Goal: Information Seeking & Learning: Learn about a topic

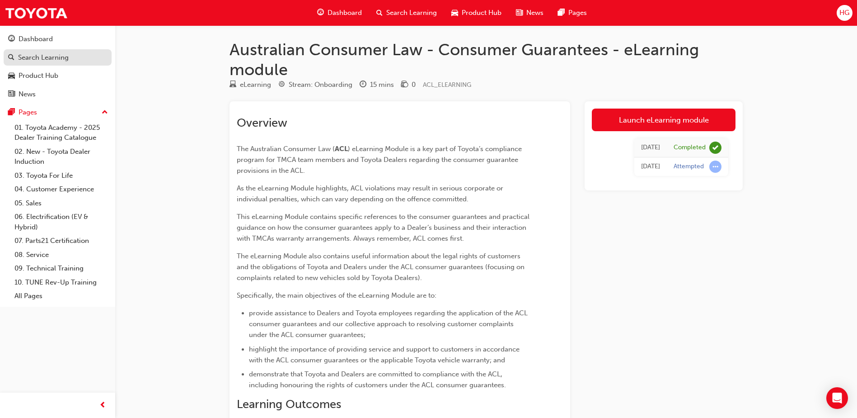
click at [59, 51] on link "Search Learning" at bounding box center [58, 57] width 108 height 17
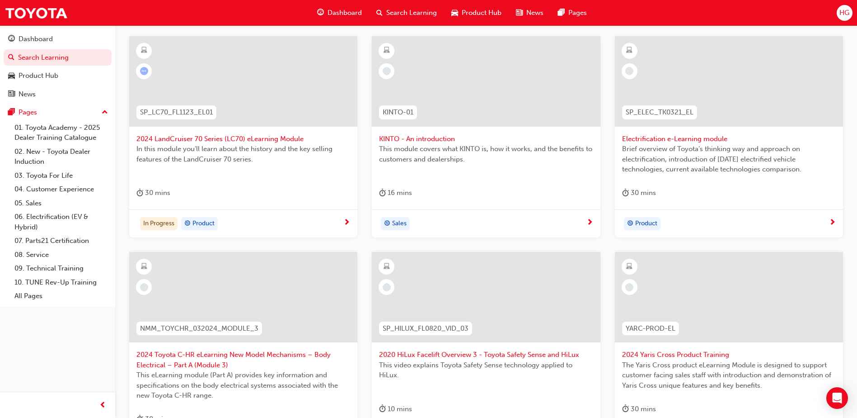
scroll to position [181, 0]
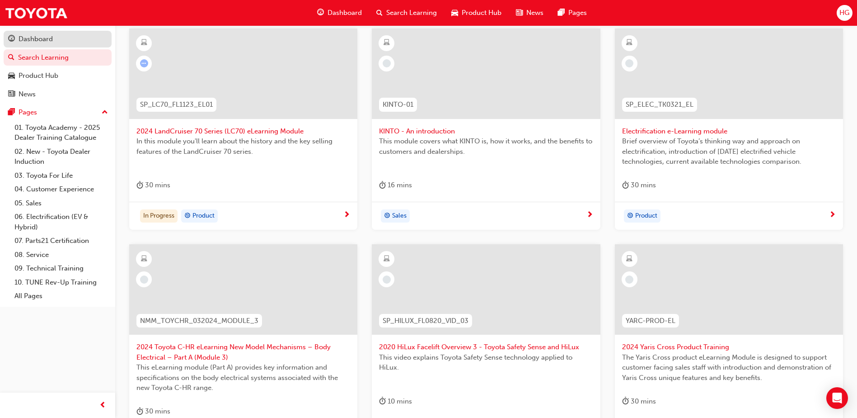
click at [37, 46] on link "Dashboard" at bounding box center [58, 39] width 108 height 17
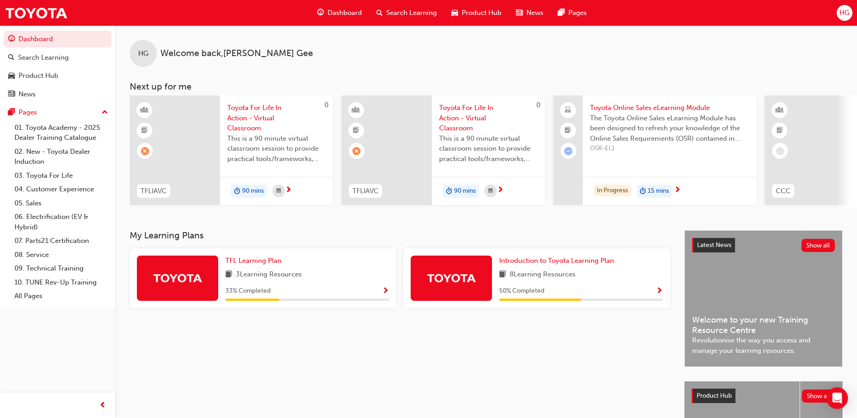
scroll to position [45, 0]
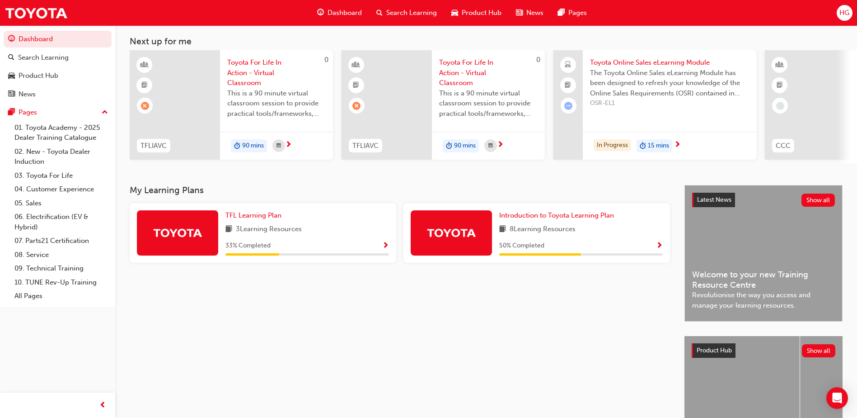
click at [663, 249] on div "Introduction to Toyota Learning Plan 8 Learning Resources 50 % Completed" at bounding box center [537, 233] width 267 height 60
click at [657, 249] on span "Show Progress" at bounding box center [659, 246] width 7 height 8
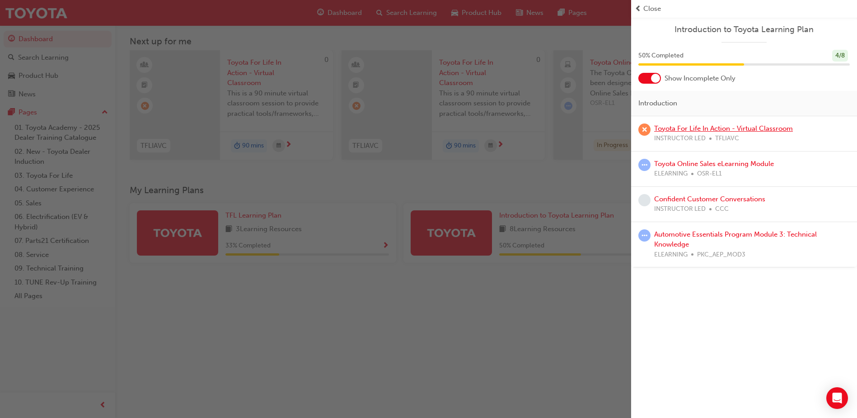
click at [687, 126] on link "Toyota For Life In Action - Virtual Classroom" at bounding box center [723, 128] width 139 height 8
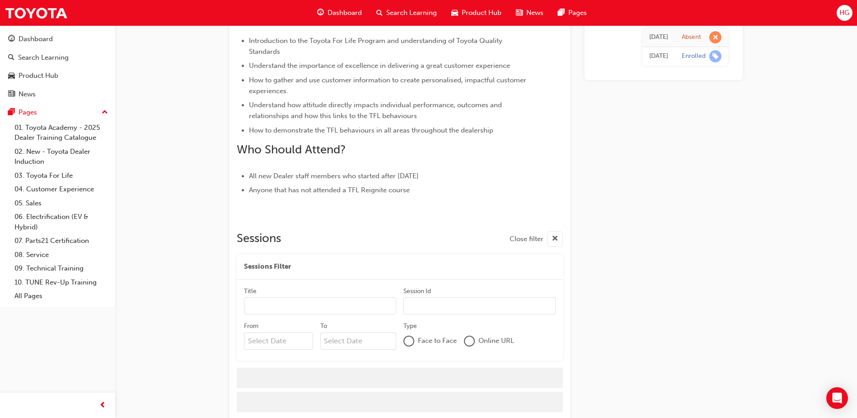
scroll to position [371, 0]
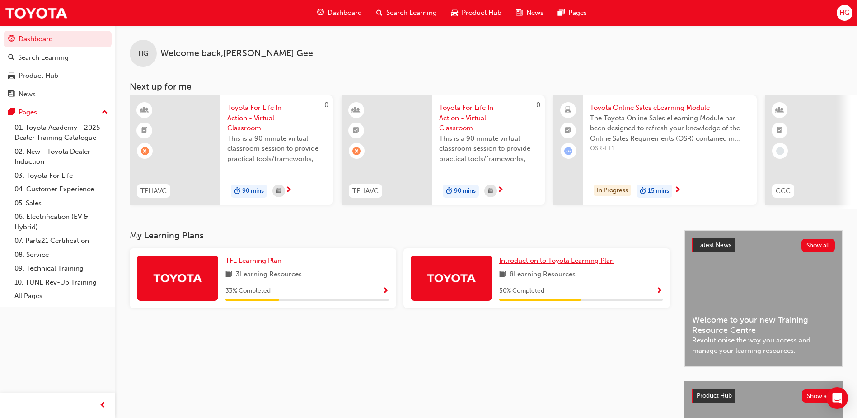
click at [602, 264] on span "Introduction to Toyota Learning Plan" at bounding box center [556, 260] width 115 height 8
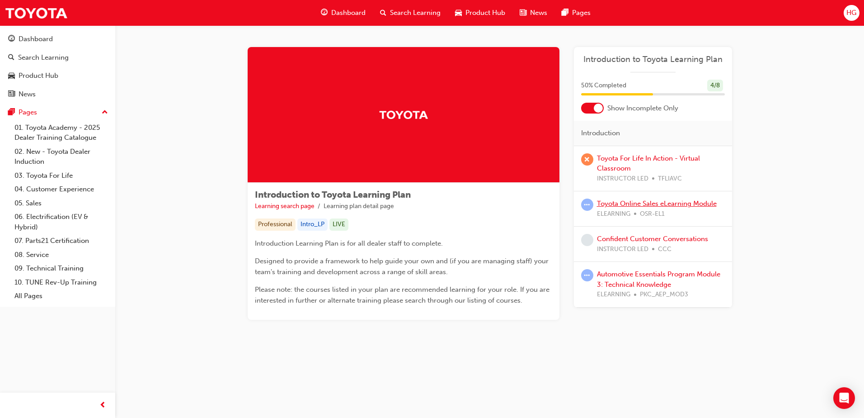
click at [619, 205] on link "Toyota Online Sales eLearning Module" at bounding box center [657, 203] width 120 height 8
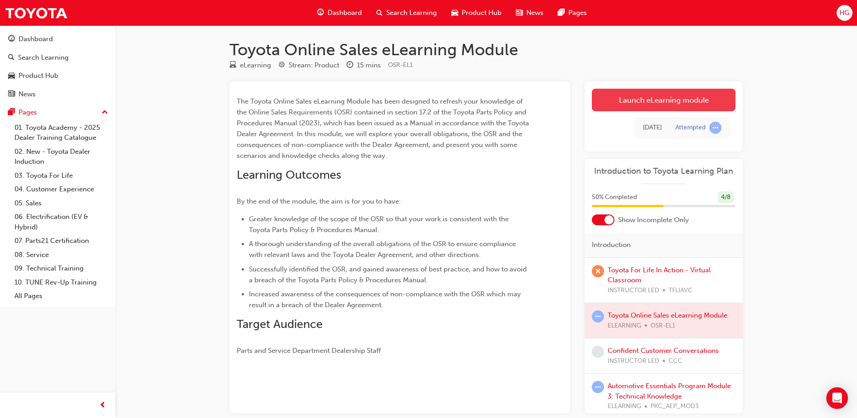
click at [641, 100] on link "Launch eLearning module" at bounding box center [664, 100] width 144 height 23
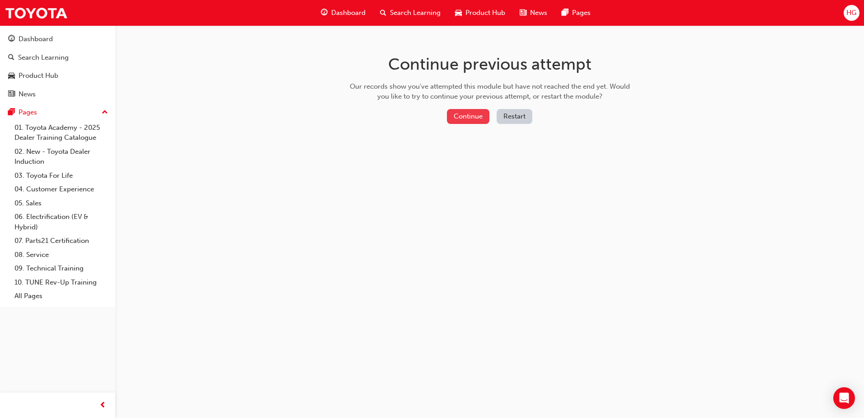
click at [477, 115] on button "Continue" at bounding box center [468, 116] width 42 height 15
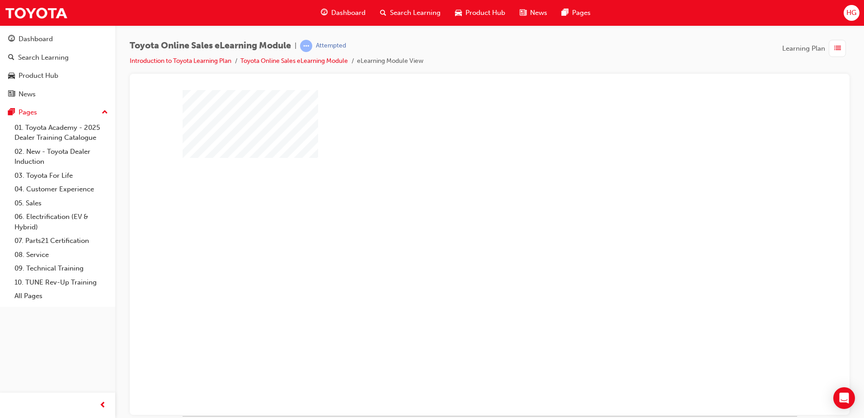
click at [464, 226] on div "play" at bounding box center [464, 226] width 0 height 0
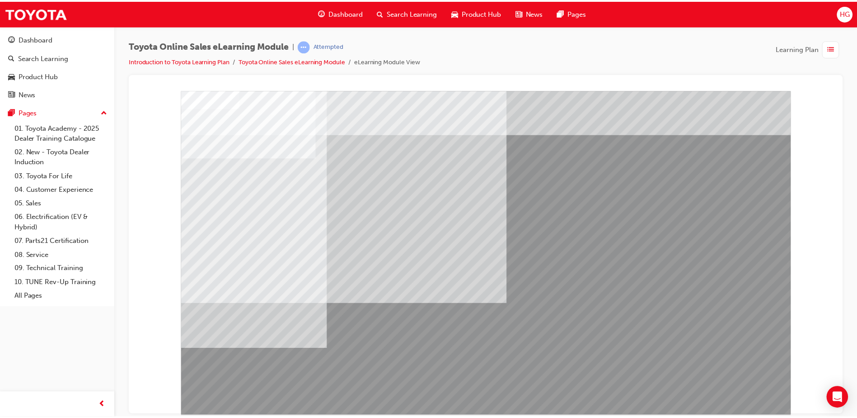
scroll to position [13, 0]
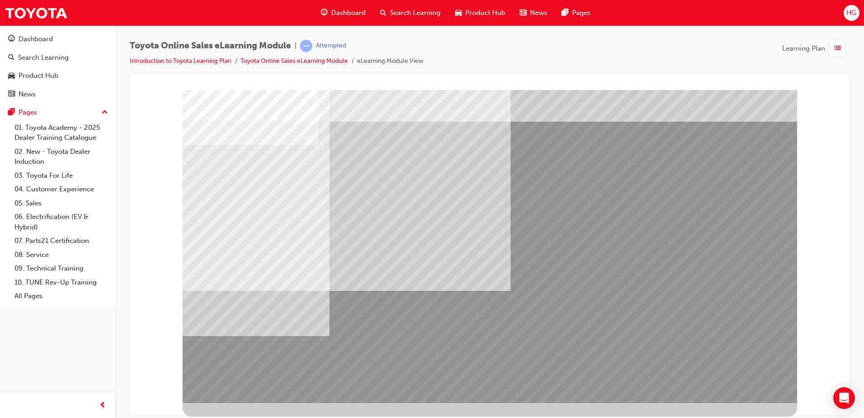
click at [296, 63] on link "Toyota Online Sales eLearning Module" at bounding box center [294, 61] width 108 height 8
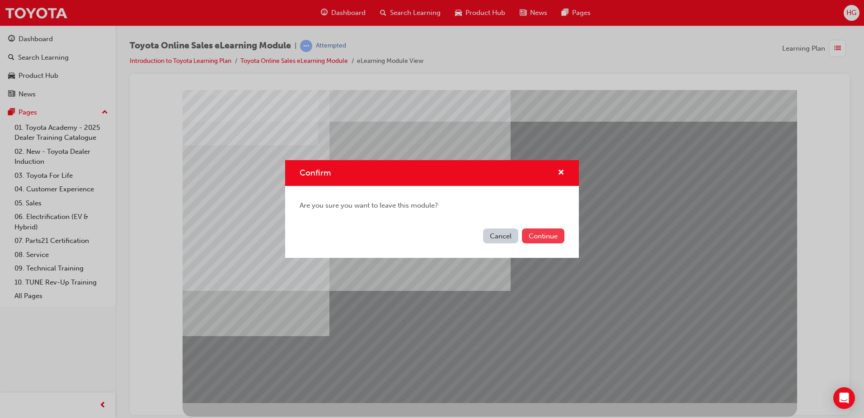
click at [555, 239] on button "Continue" at bounding box center [543, 235] width 42 height 15
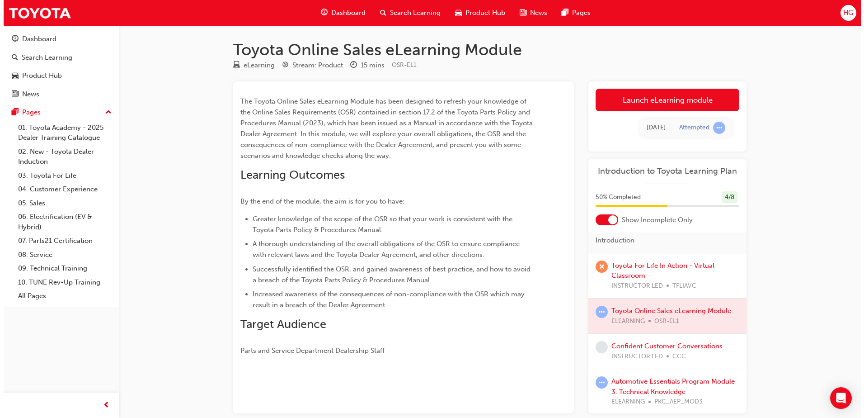
scroll to position [6, 0]
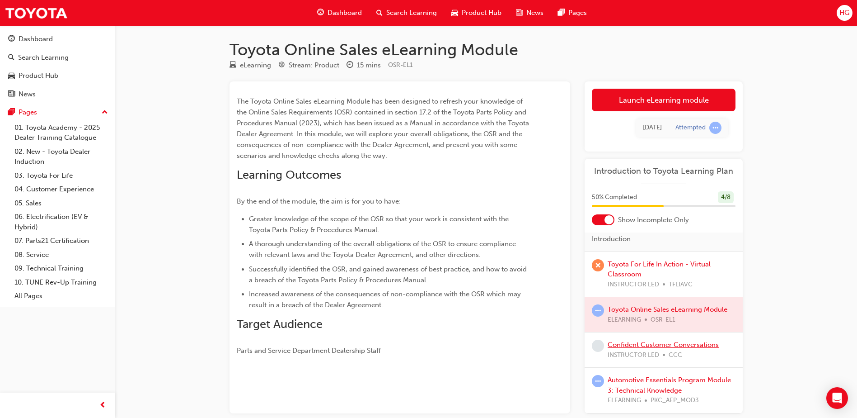
click at [657, 344] on link "Confident Customer Conversations" at bounding box center [663, 344] width 111 height 8
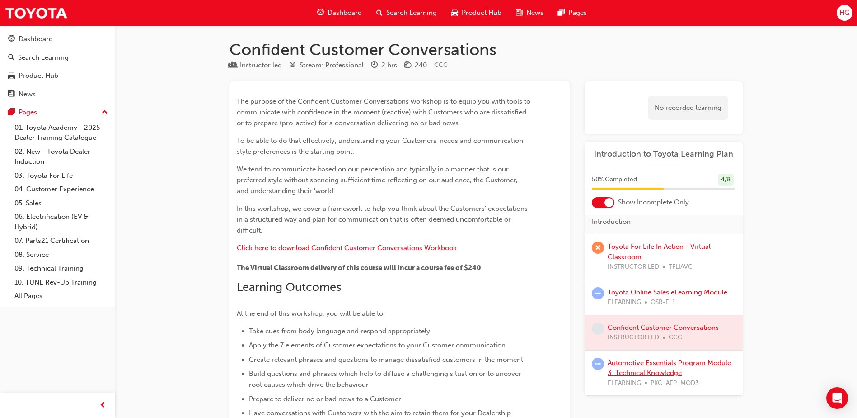
click at [654, 372] on link "Automotive Essentials Program Module 3: Technical Knowledge" at bounding box center [669, 367] width 123 height 19
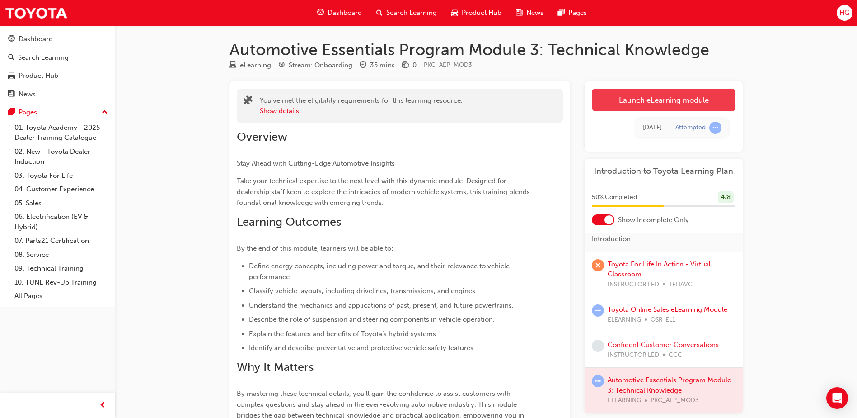
click at [672, 111] on link "Launch eLearning module" at bounding box center [664, 100] width 144 height 23
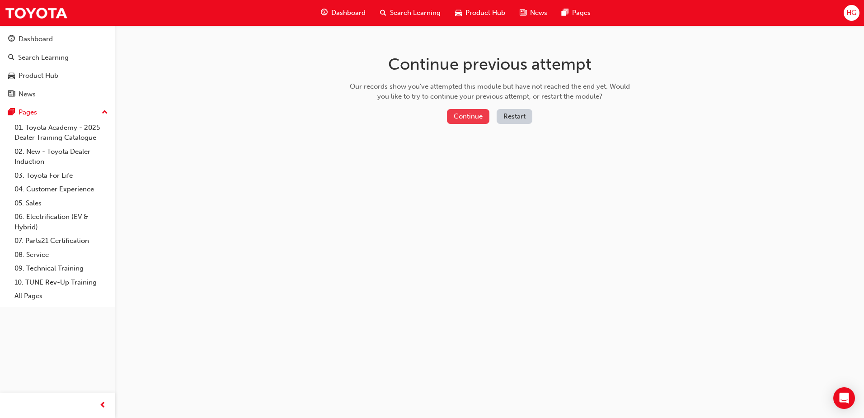
click at [488, 117] on button "Continue" at bounding box center [468, 116] width 42 height 15
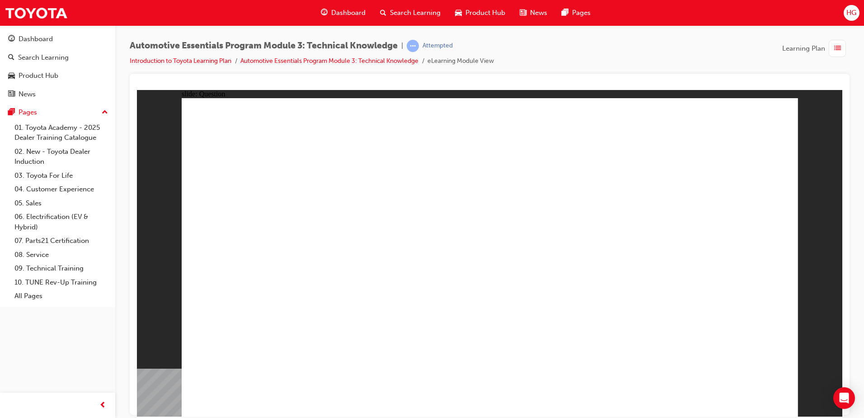
radio input "true"
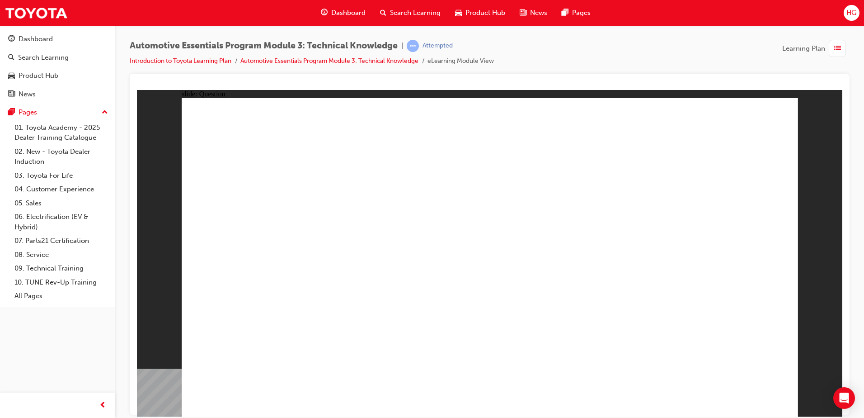
radio input "true"
click at [216, 61] on link "Introduction to Toyota Learning Plan" at bounding box center [181, 61] width 102 height 8
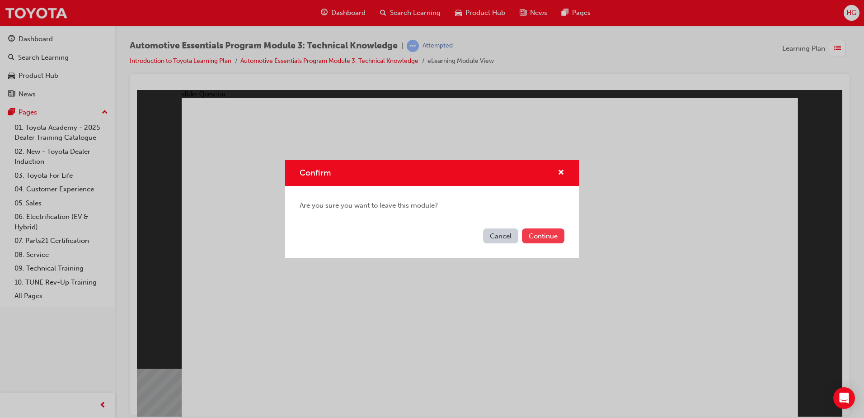
click at [546, 232] on button "Continue" at bounding box center [543, 235] width 42 height 15
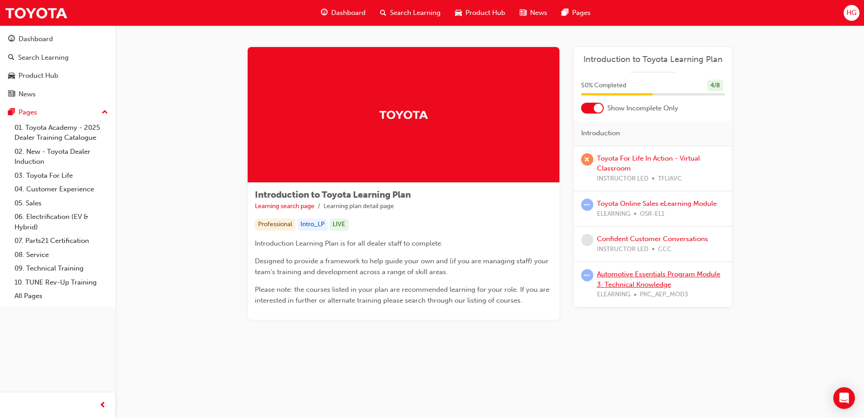
click at [618, 275] on link "Automotive Essentials Program Module 3: Technical Knowledge" at bounding box center [658, 279] width 123 height 19
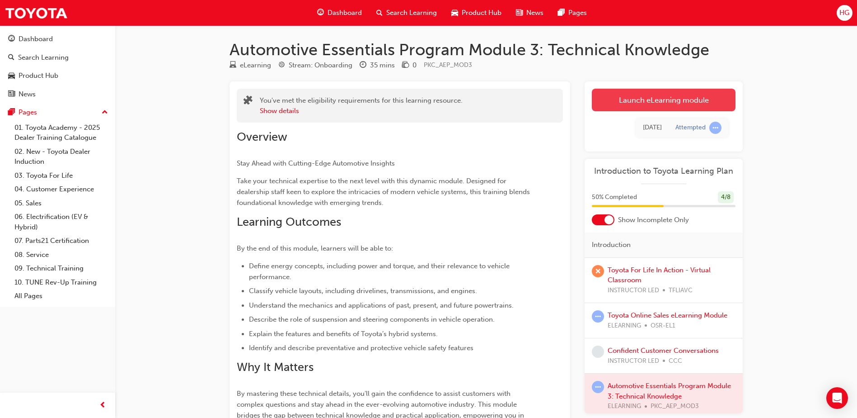
click at [685, 95] on link "Launch eLearning module" at bounding box center [664, 100] width 144 height 23
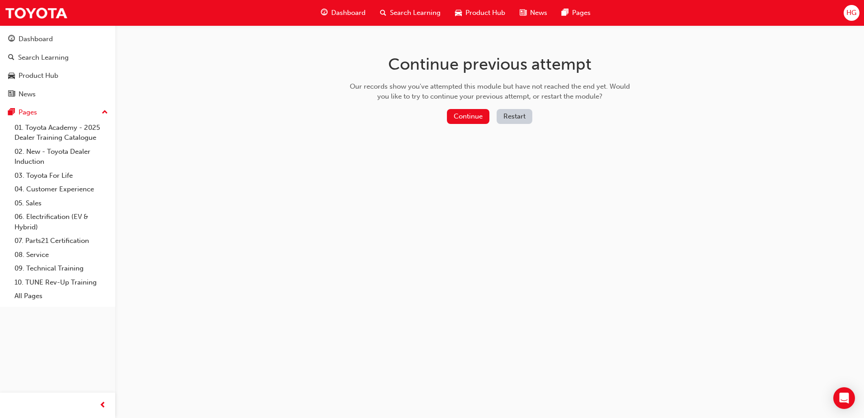
click at [499, 117] on button "Restart" at bounding box center [515, 116] width 36 height 15
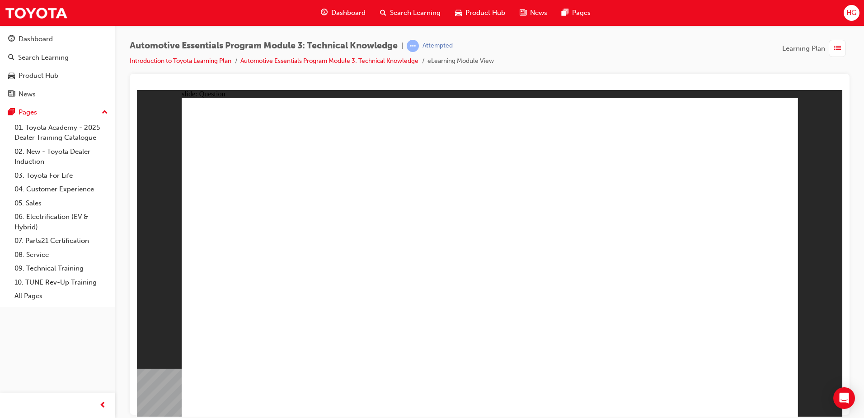
radio input "true"
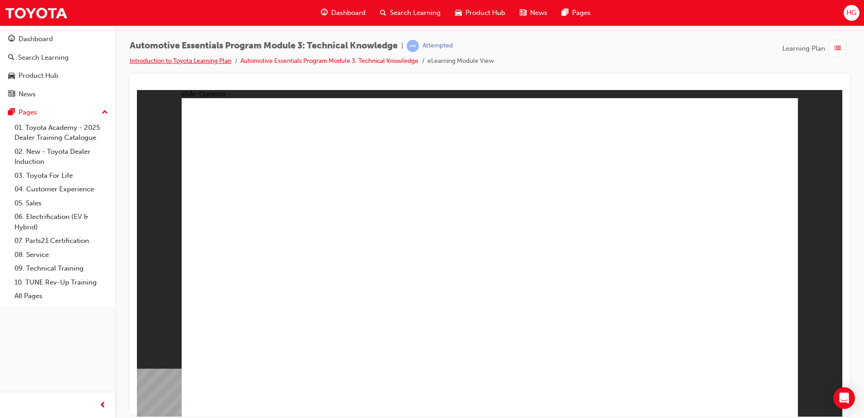
click at [217, 57] on link "Introduction to Toyota Learning Plan" at bounding box center [181, 61] width 102 height 8
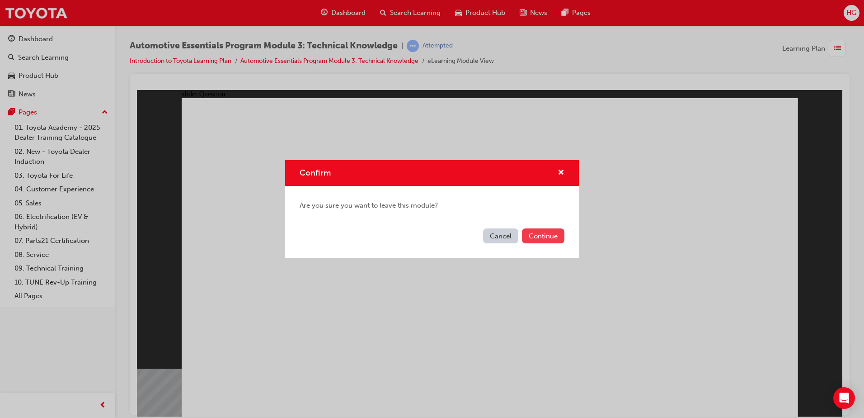
click at [530, 233] on button "Continue" at bounding box center [543, 235] width 42 height 15
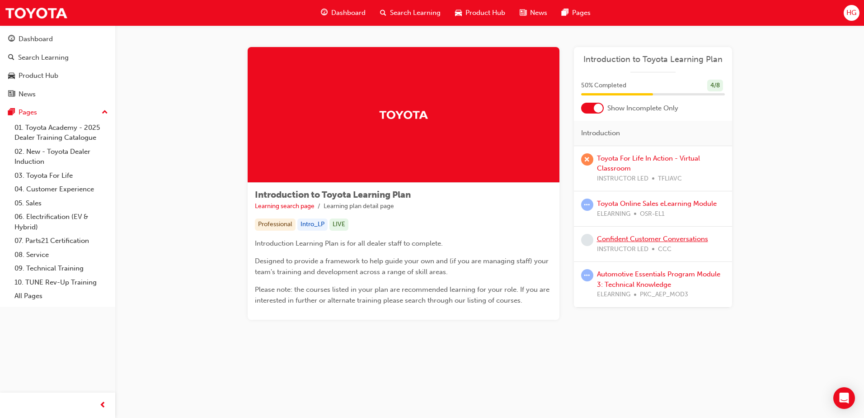
click at [642, 241] on link "Confident Customer Conversations" at bounding box center [652, 239] width 111 height 8
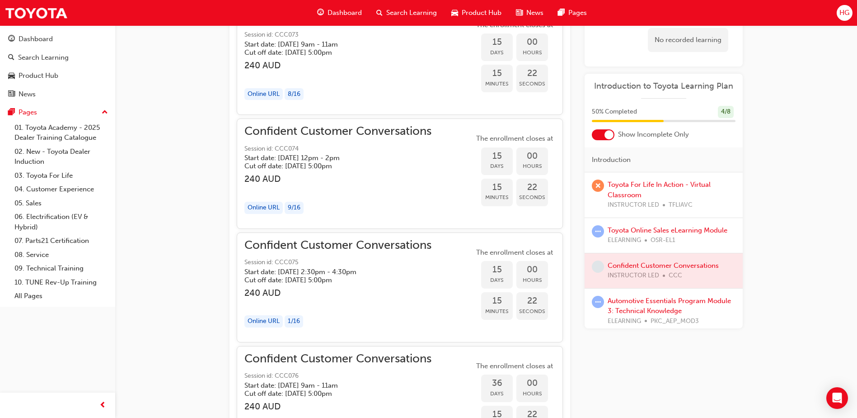
scroll to position [732, 0]
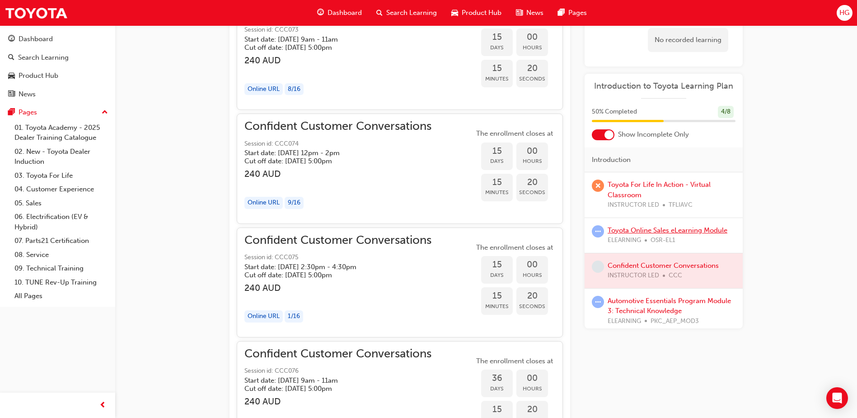
click at [618, 230] on link "Toyota Online Sales eLearning Module" at bounding box center [668, 230] width 120 height 8
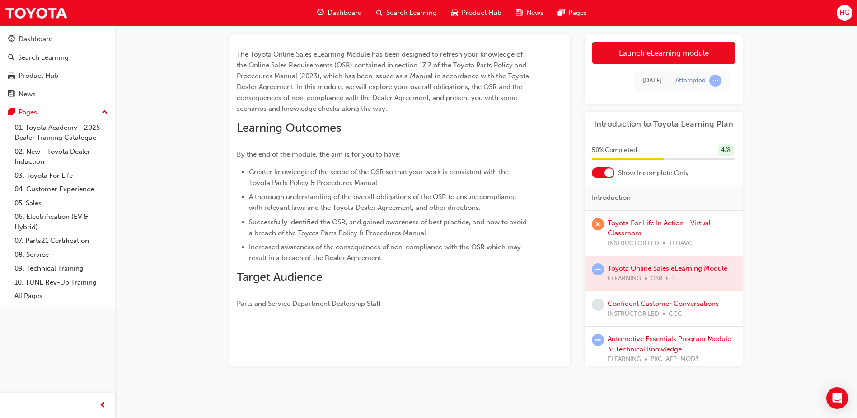
scroll to position [732, 0]
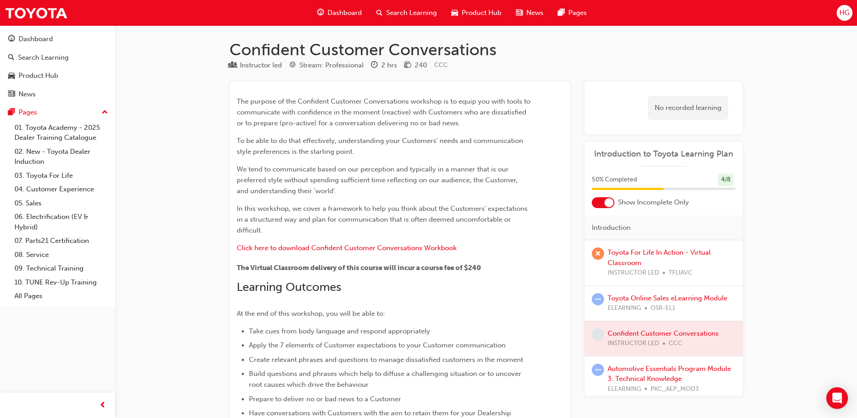
click at [401, 14] on span "Search Learning" at bounding box center [411, 13] width 51 height 10
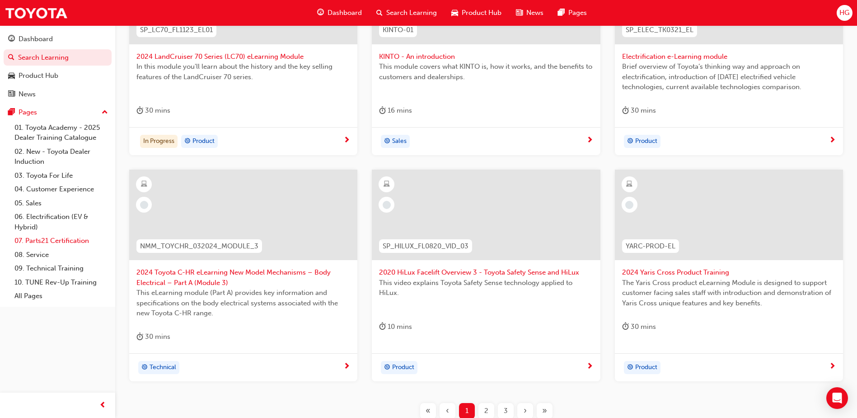
scroll to position [239, 0]
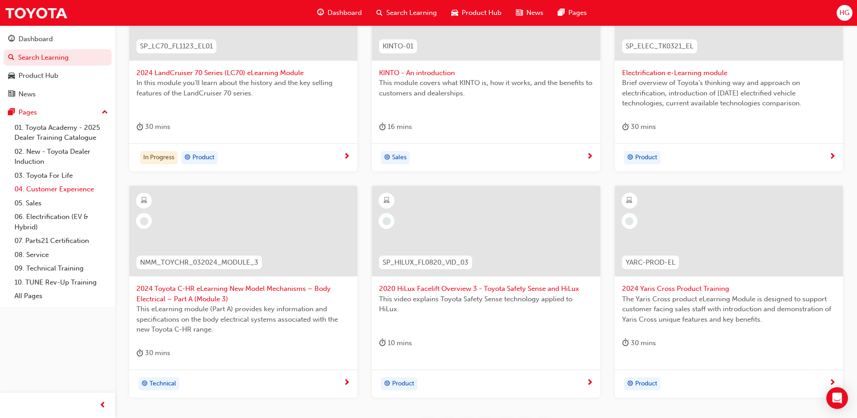
click at [53, 195] on link "04. Customer Experience" at bounding box center [61, 189] width 101 height 14
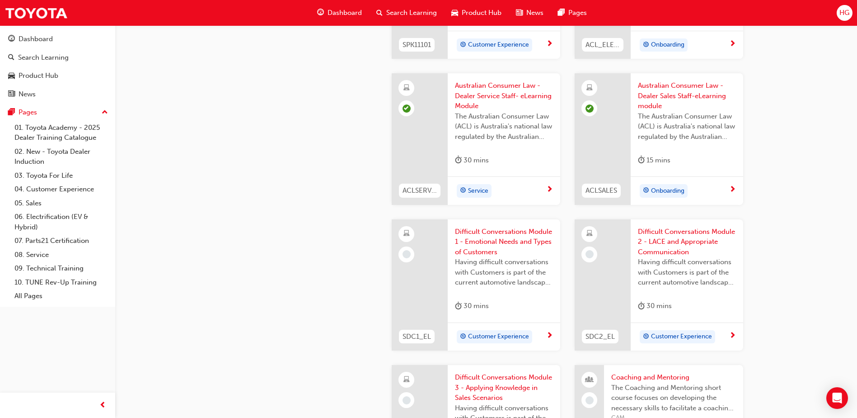
click at [480, 248] on span "Difficult Conversations Module 1 - Emotional Needs and Types of Customers" at bounding box center [504, 241] width 98 height 31
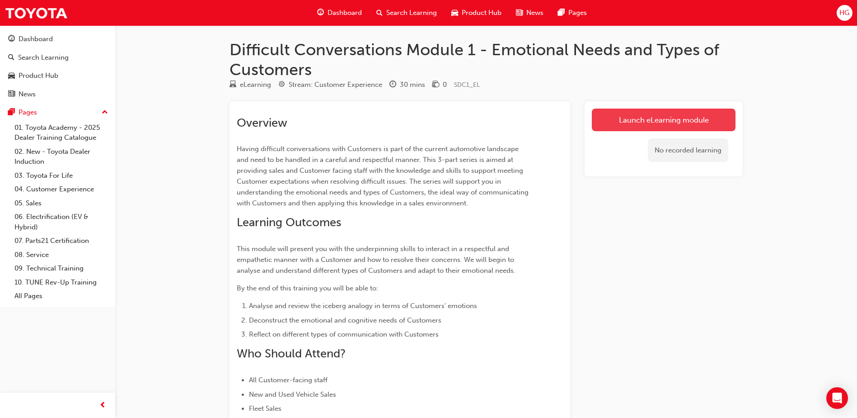
click at [630, 121] on link "Launch eLearning module" at bounding box center [664, 119] width 144 height 23
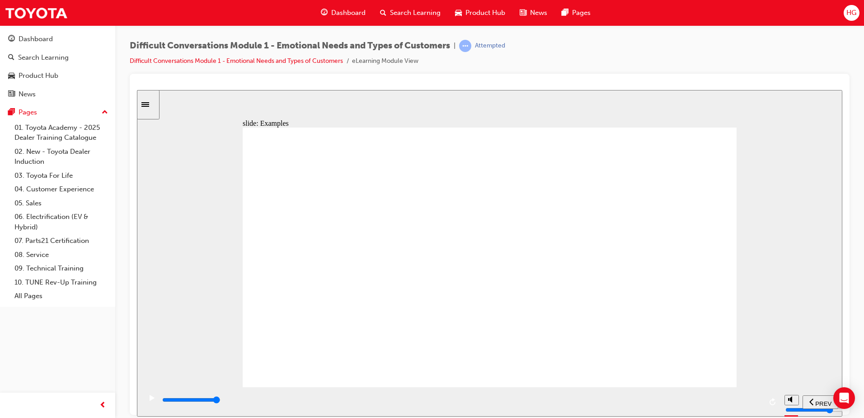
drag, startPoint x: 773, startPoint y: 228, endPoint x: 769, endPoint y: 231, distance: 5.4
click at [773, 228] on div "slide: The submerged part of the iceberg The Iceberg Rectangle 1 It is importan…" at bounding box center [490, 252] width 706 height 326
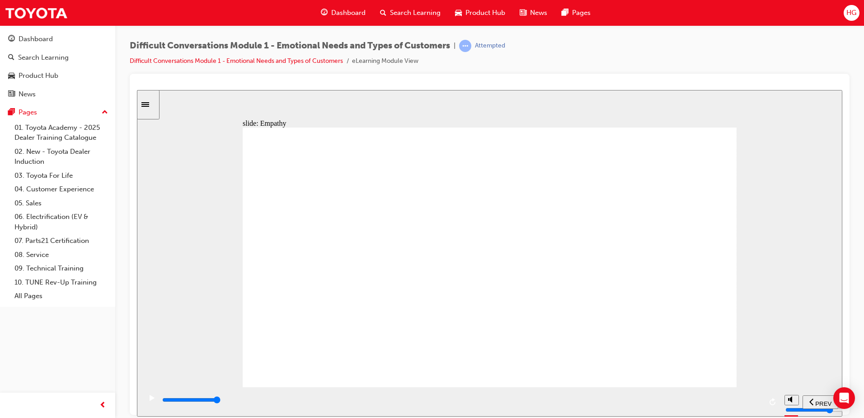
type input "11600"
